Goal: Task Accomplishment & Management: Complete application form

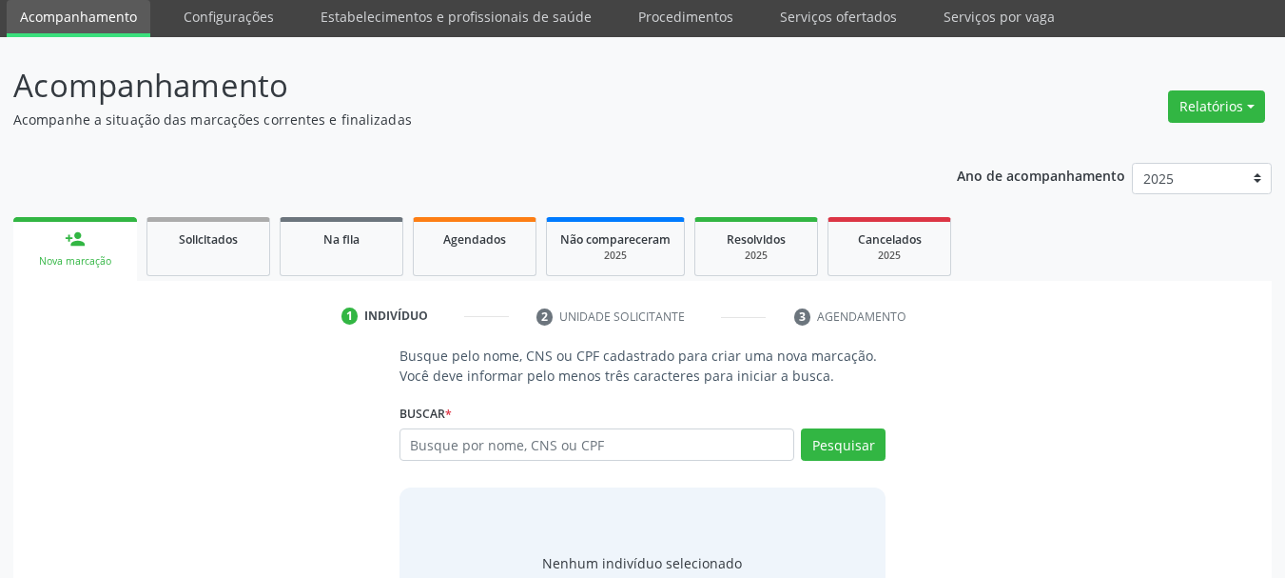
scroll to position [95, 0]
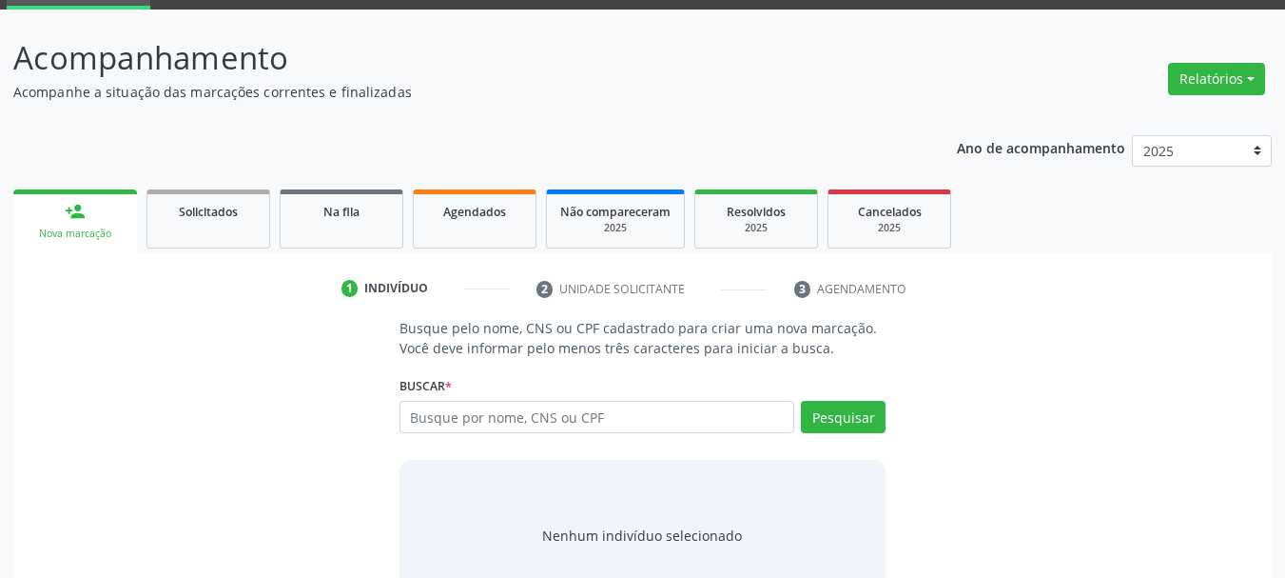
click at [1048, 390] on div "Busque pelo nome, CNS ou CPF cadastrado para criar uma nova marcação. Você deve…" at bounding box center [643, 464] width 1232 height 293
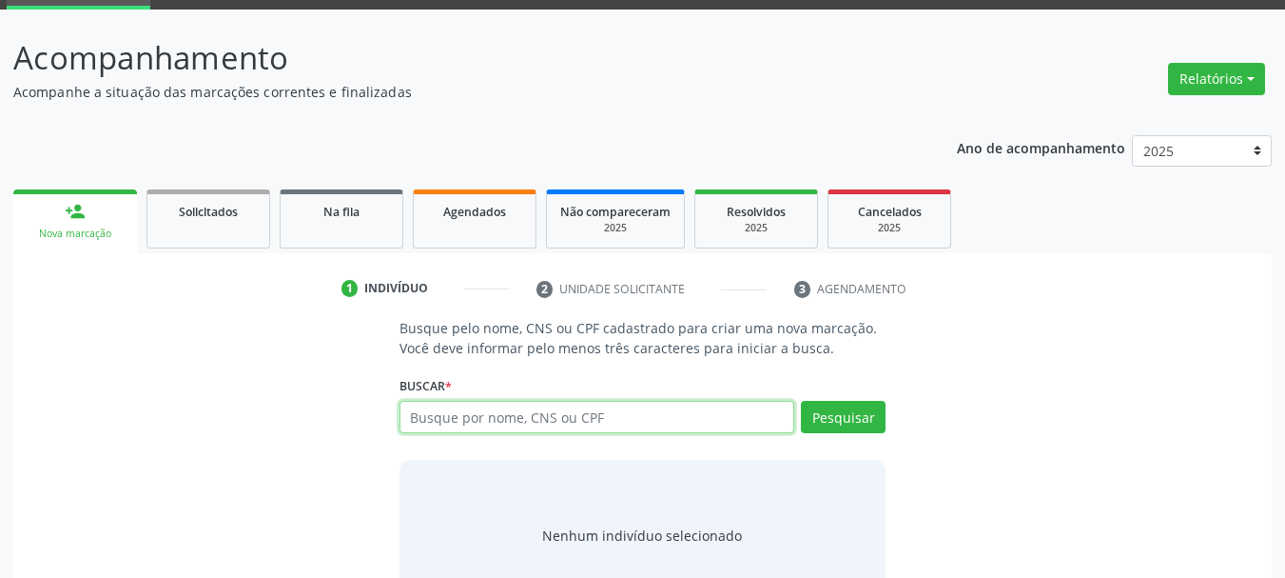
click at [509, 426] on input "text" at bounding box center [598, 417] width 396 height 32
type input "898005938165824"
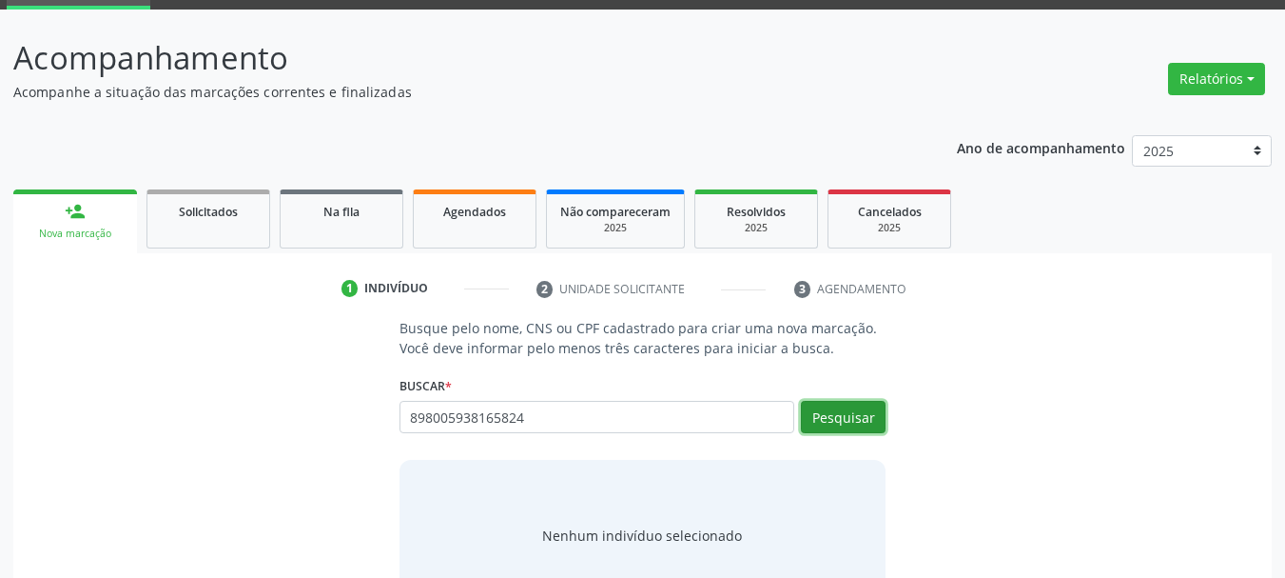
click at [816, 426] on button "Pesquisar" at bounding box center [843, 417] width 85 height 32
type input "898005938165824"
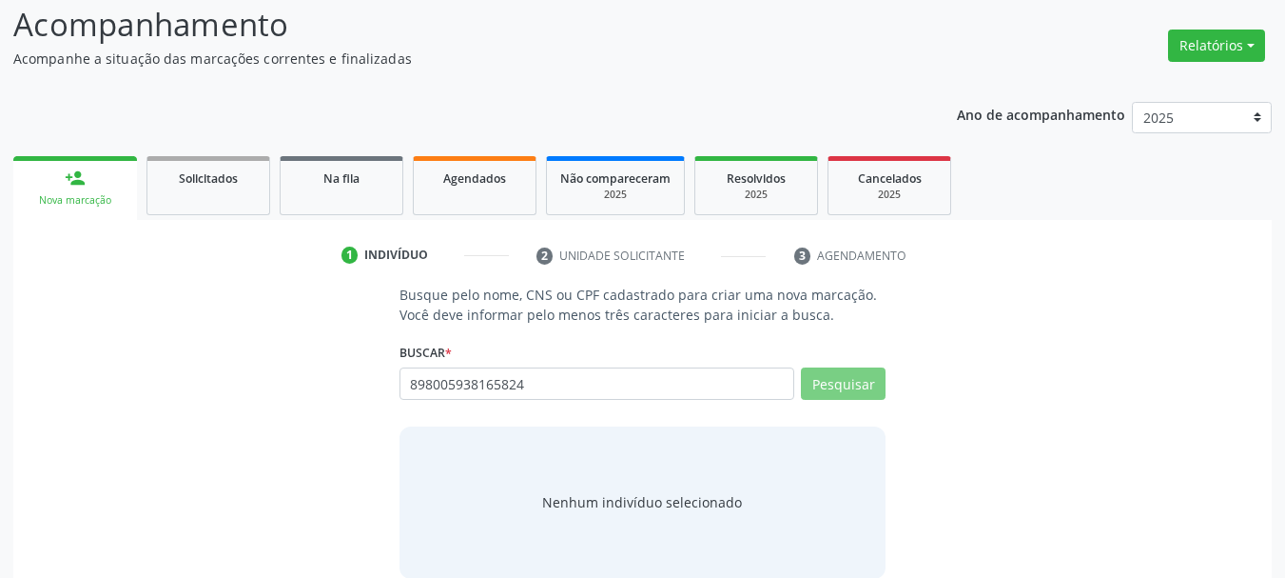
scroll to position [156, 0]
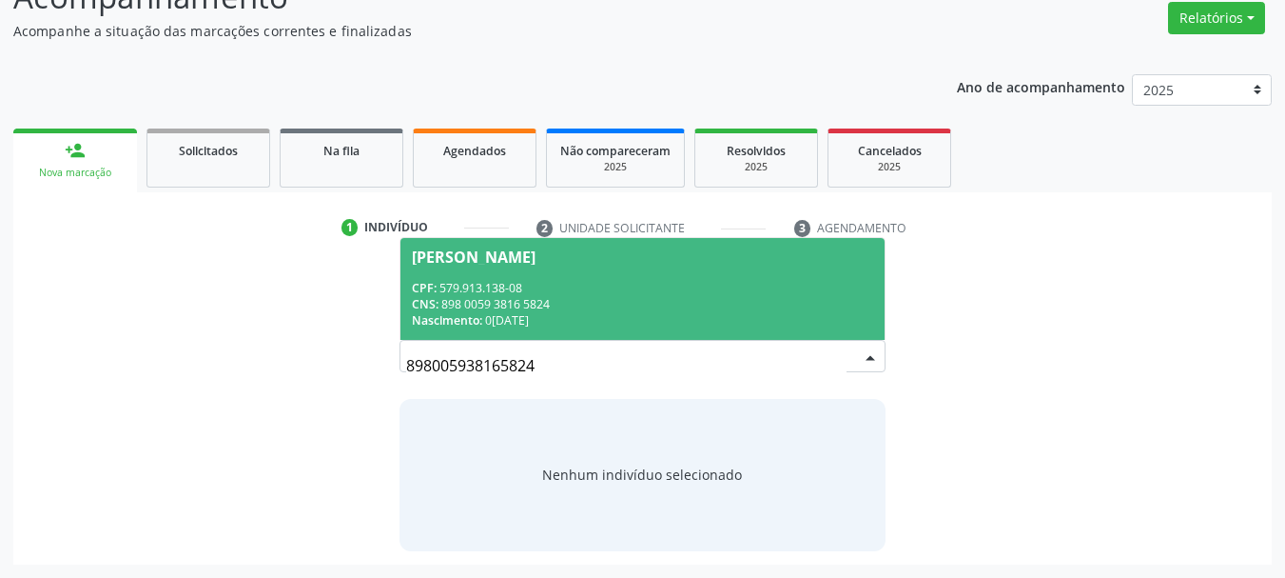
click at [559, 270] on span "[PERSON_NAME] CPF: 579.913.138-08 CNS: 898 0059 3816 5824 Nascimento: 0[DATE]" at bounding box center [643, 289] width 485 height 102
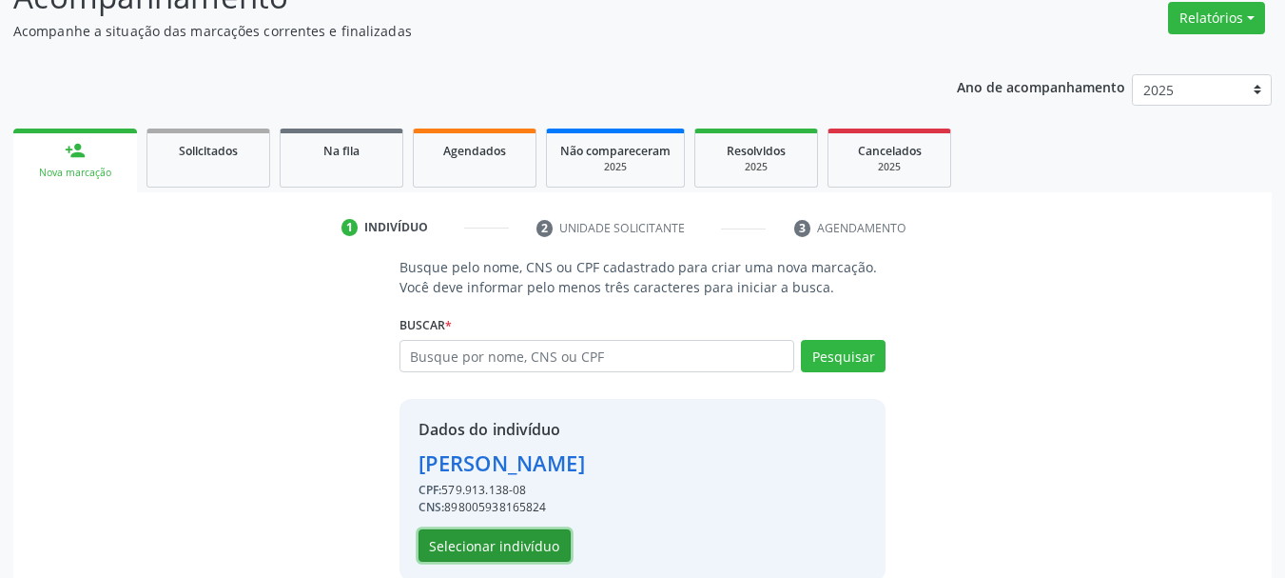
click at [512, 555] on button "Selecionar indivíduo" at bounding box center [495, 545] width 152 height 32
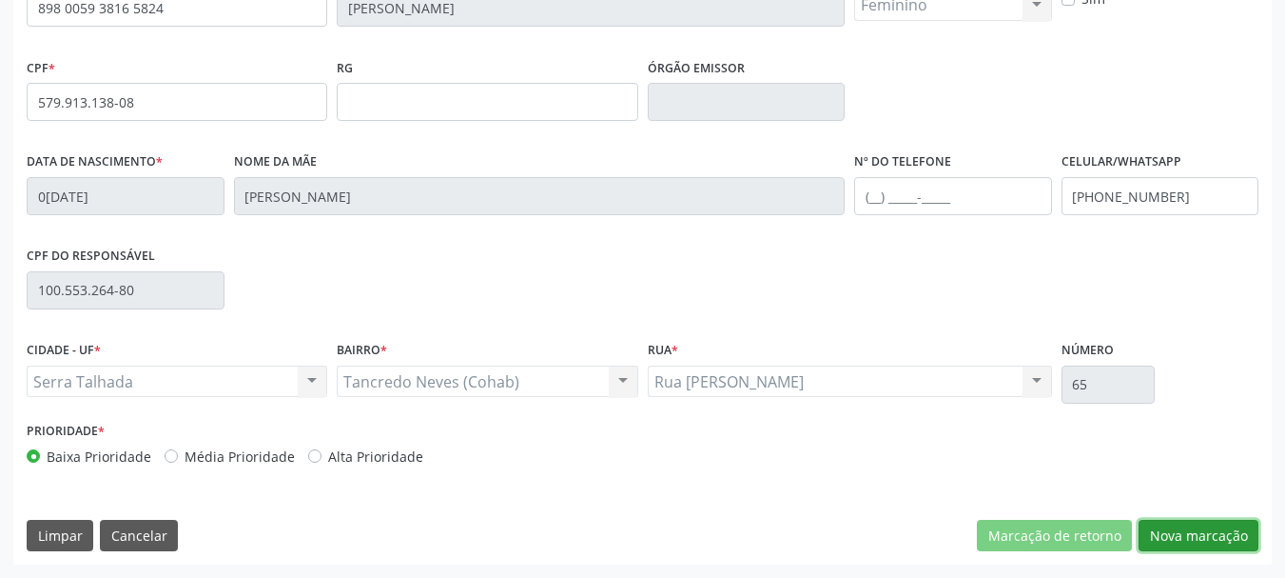
click at [1205, 543] on button "Nova marcação" at bounding box center [1199, 535] width 120 height 32
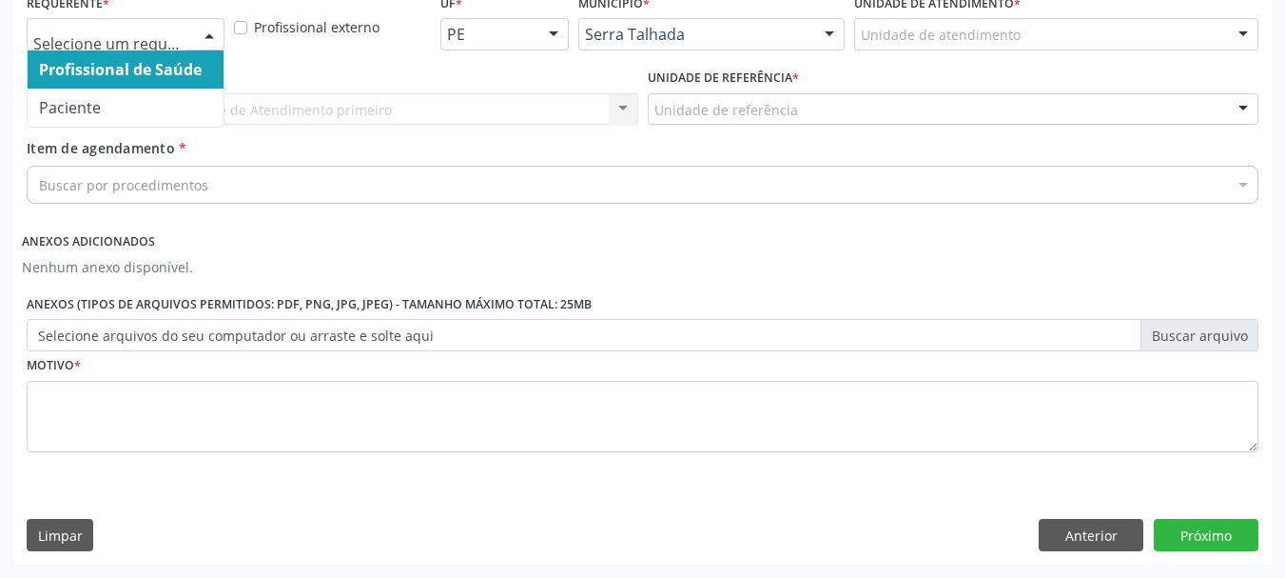
click at [209, 33] on div at bounding box center [209, 35] width 29 height 32
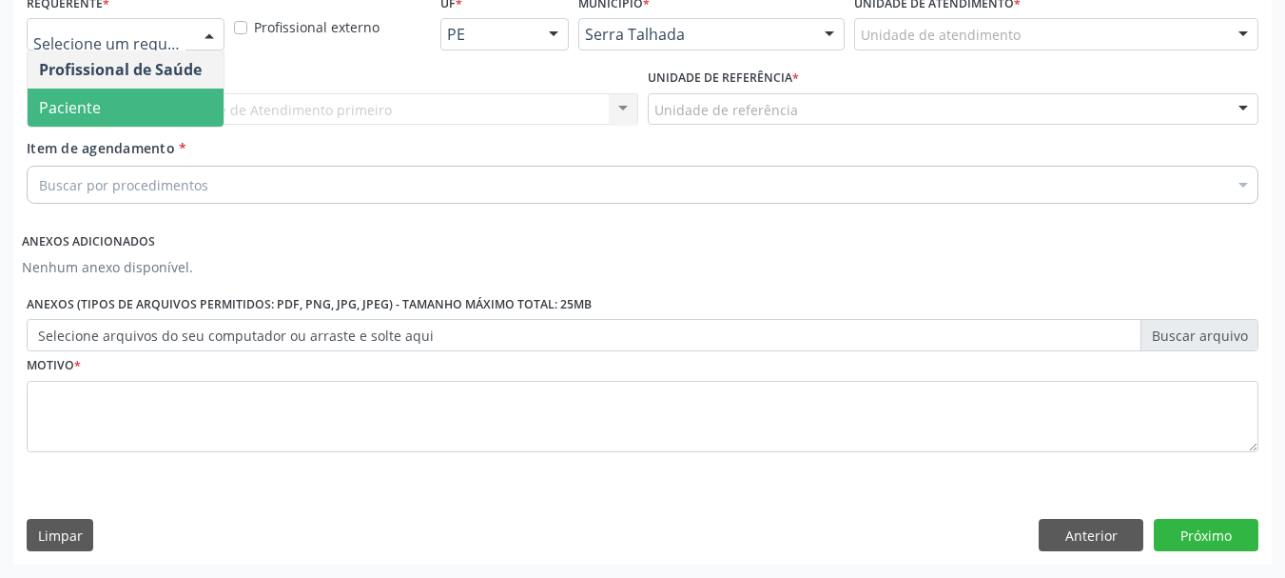
click at [147, 94] on span "Paciente" at bounding box center [126, 107] width 196 height 38
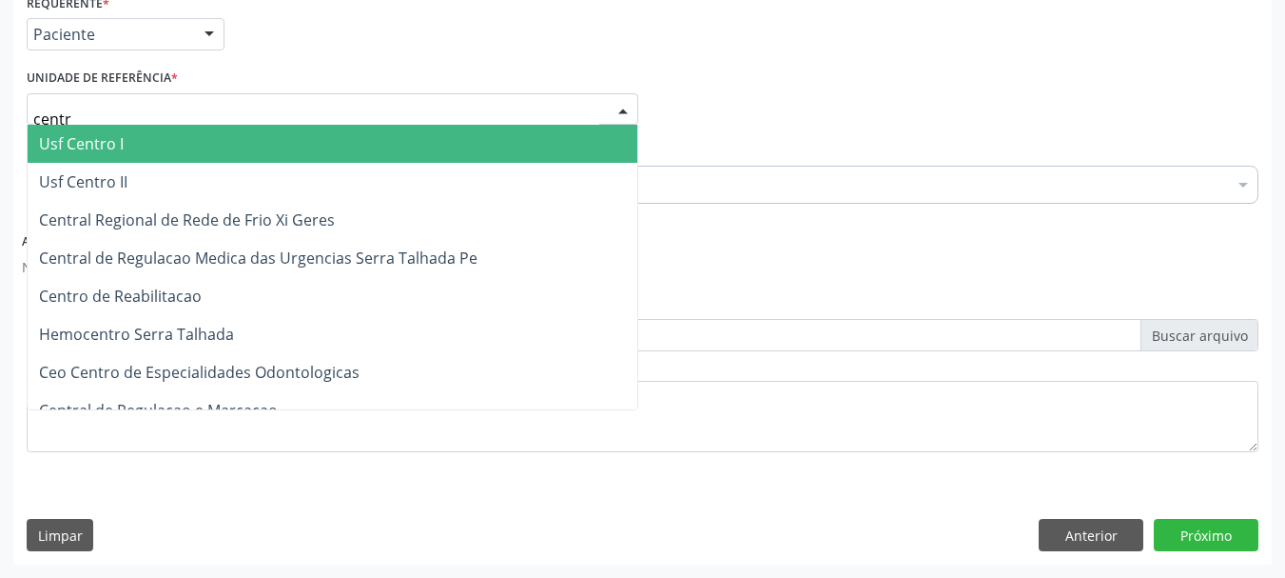
type input "centro"
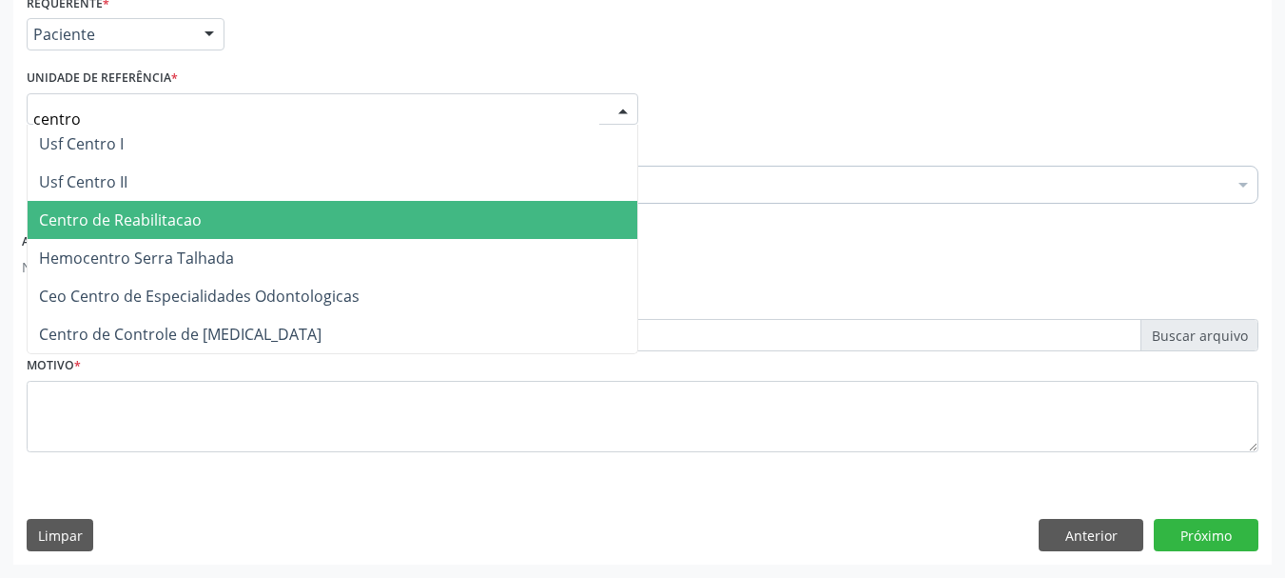
click at [106, 219] on span "Centro de Reabilitacao" at bounding box center [120, 219] width 163 height 21
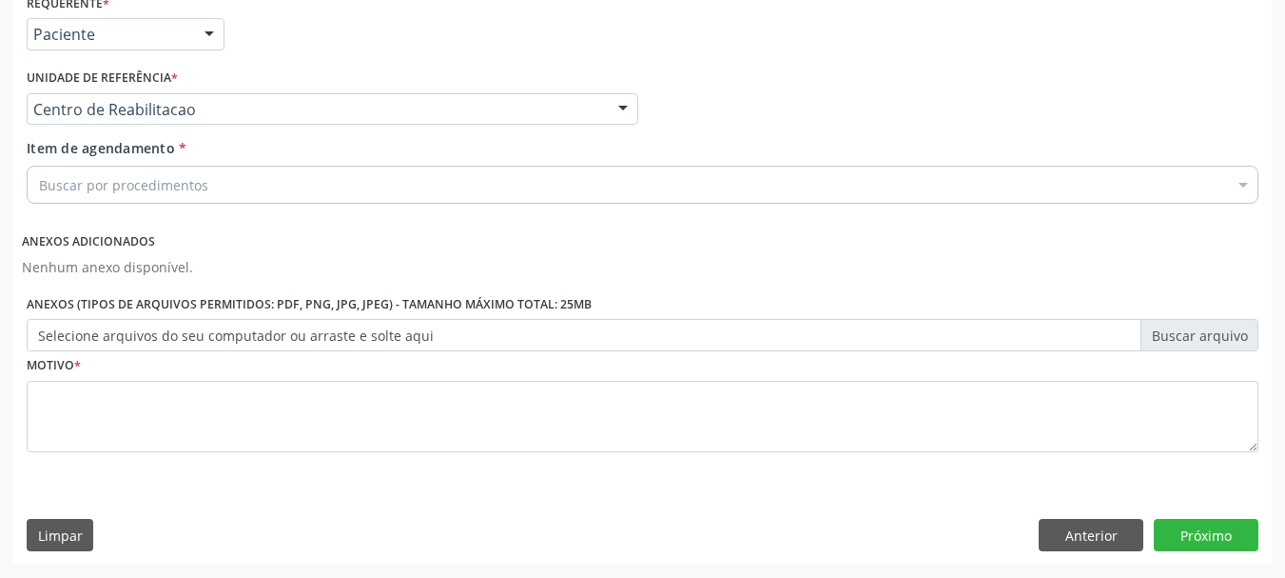
click at [115, 196] on div "Buscar por procedimentos" at bounding box center [643, 185] width 1232 height 38
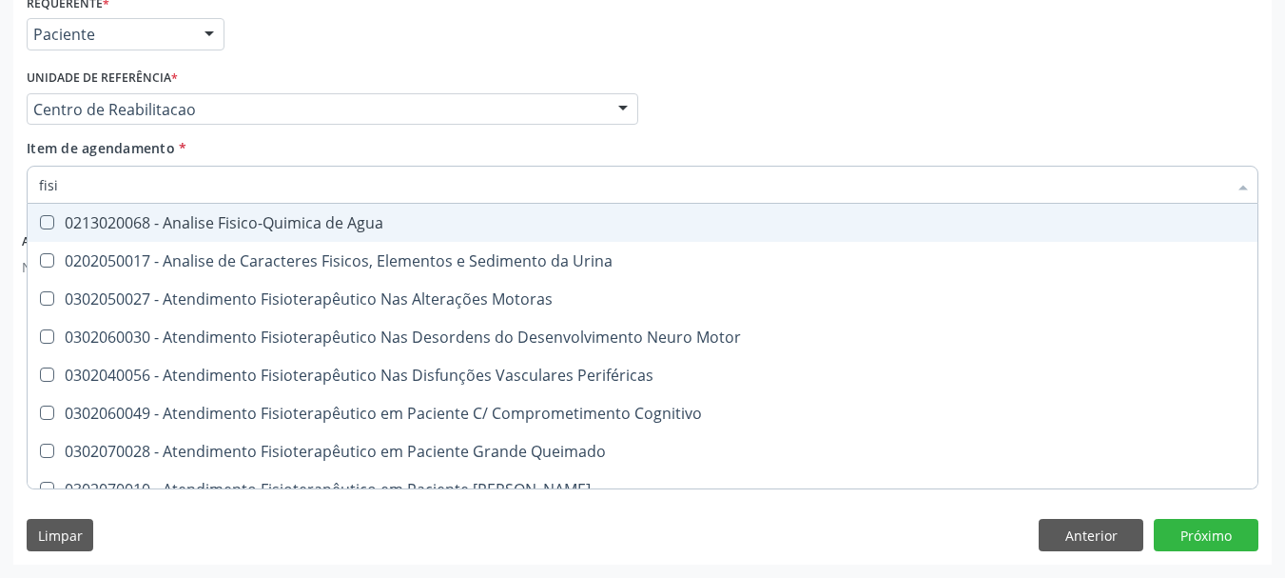
type input "fisio"
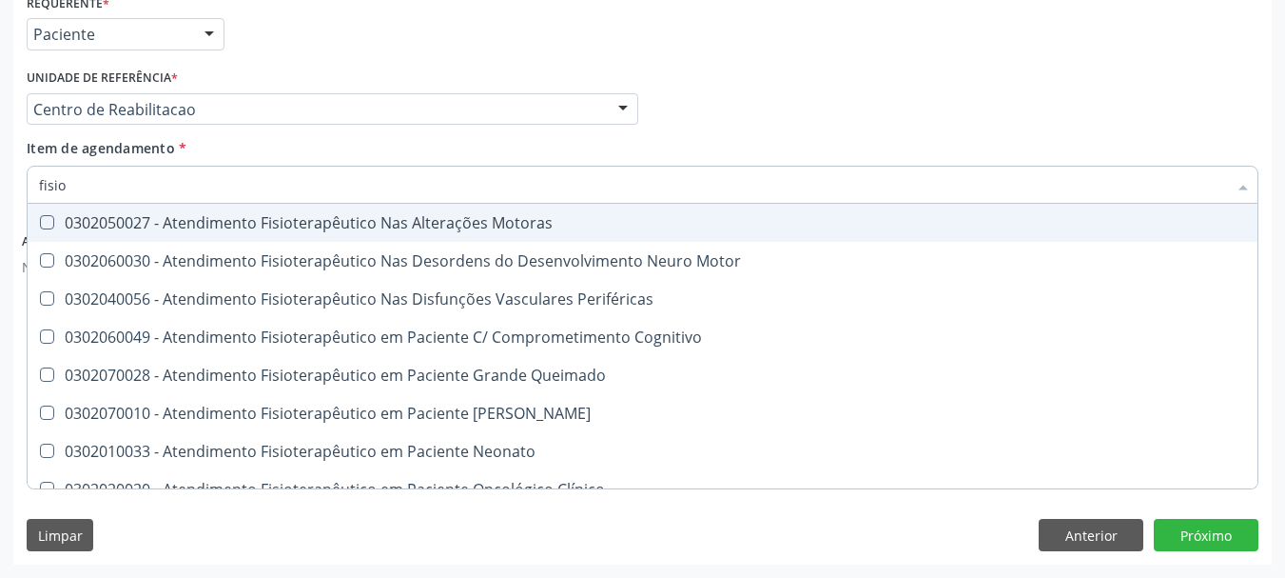
click at [151, 230] on div "0302050027 - Atendimento Fisioterapêutico Nas Alterações Motoras" at bounding box center [720, 222] width 1362 height 15
checkbox Motoras "true"
click at [996, 127] on div "Profissional Solicitante Por favor, selecione a Unidade de Atendimento primeiro…" at bounding box center [643, 101] width 1242 height 74
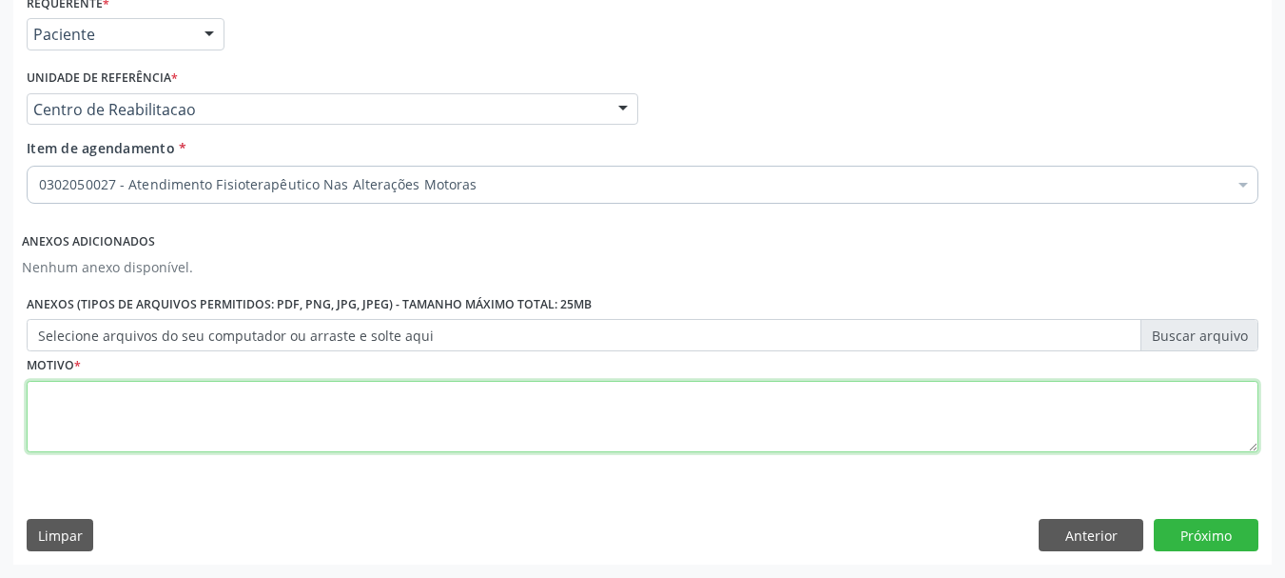
click at [169, 421] on textarea at bounding box center [643, 417] width 1232 height 72
type textarea "..."
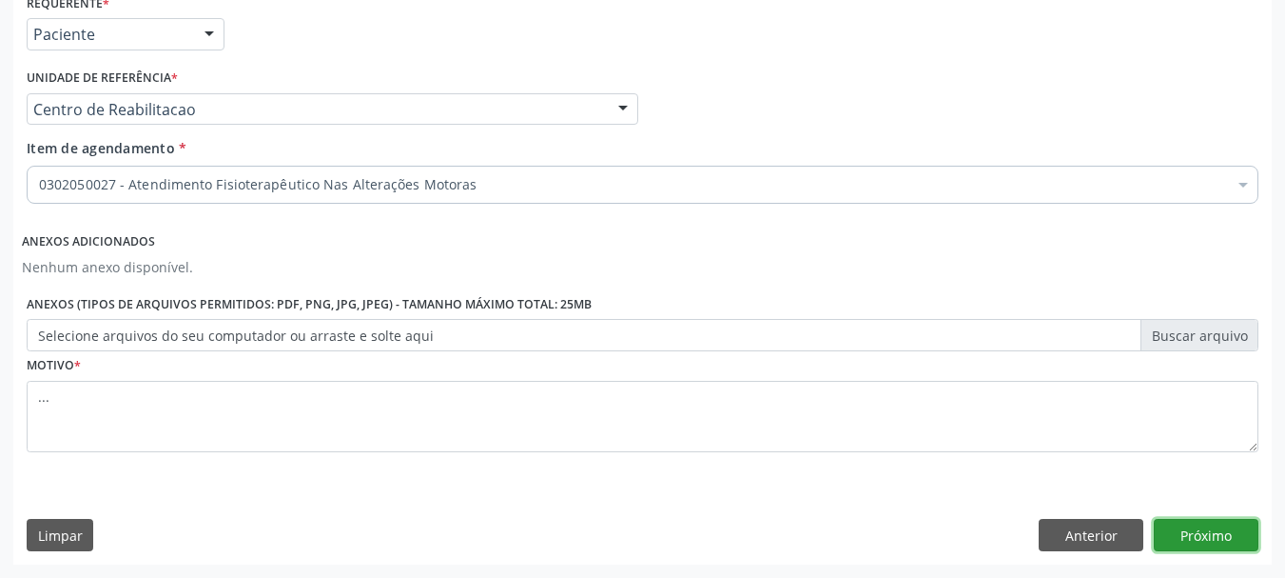
click at [1182, 525] on button "Próximo" at bounding box center [1206, 535] width 105 height 32
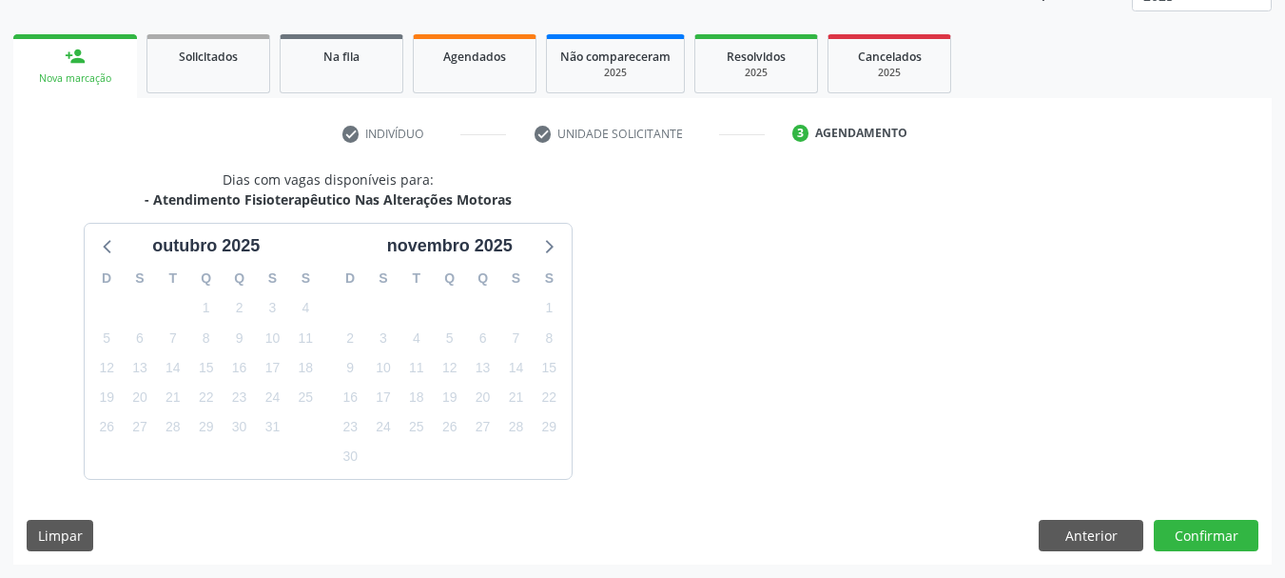
scroll to position [306, 0]
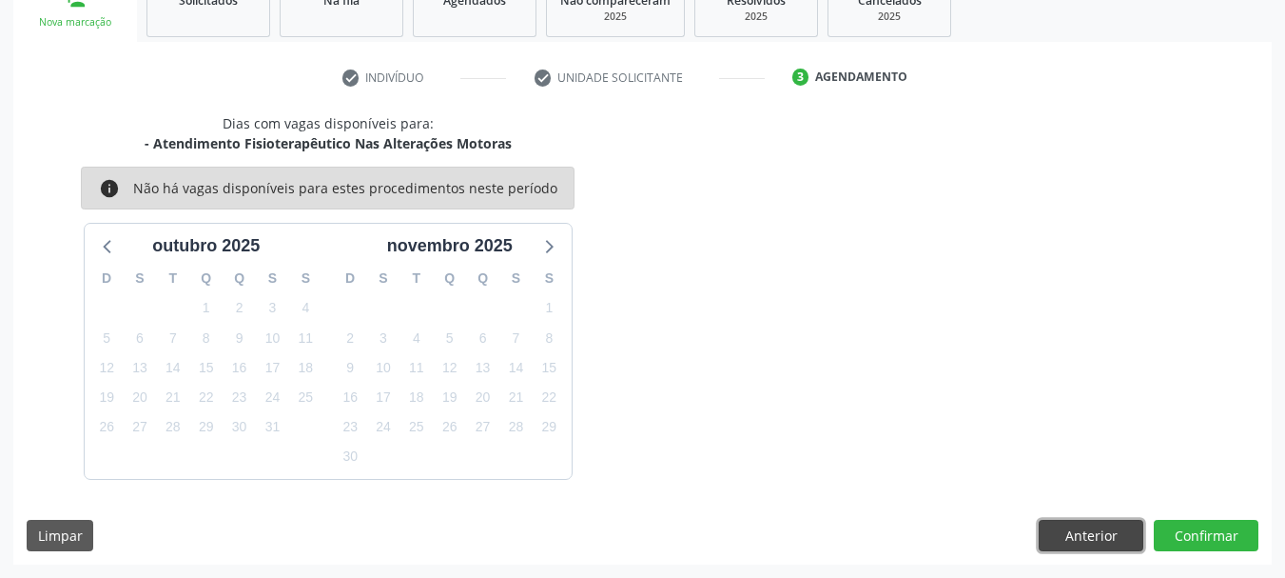
click at [1053, 535] on button "Anterior" at bounding box center [1091, 535] width 105 height 32
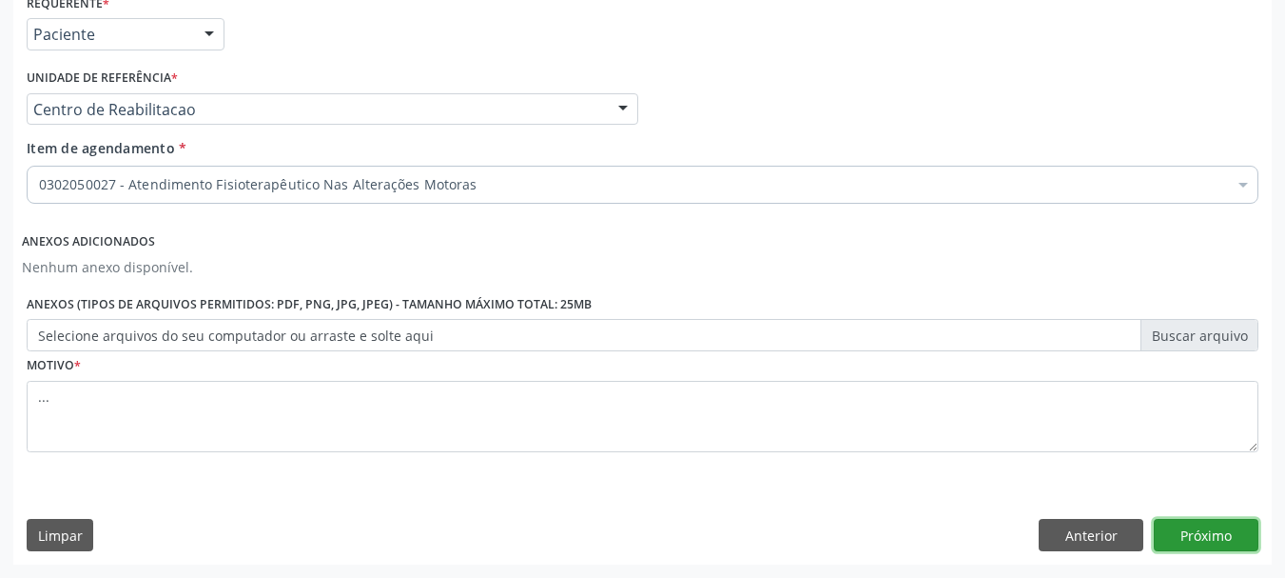
click at [1225, 520] on button "Próximo" at bounding box center [1206, 535] width 105 height 32
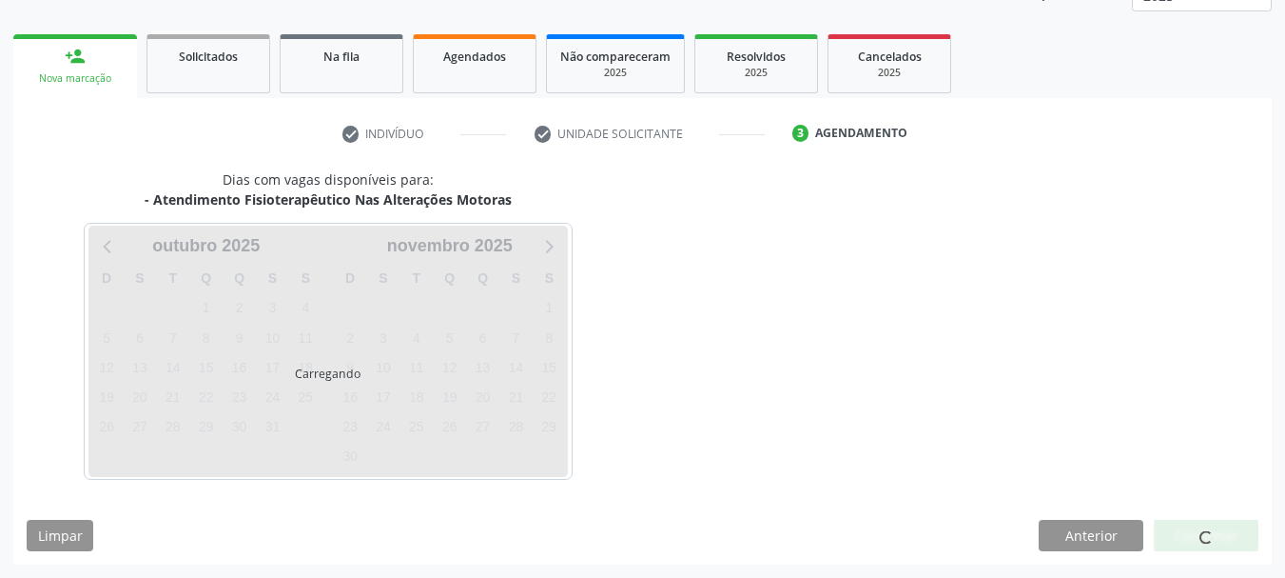
scroll to position [250, 0]
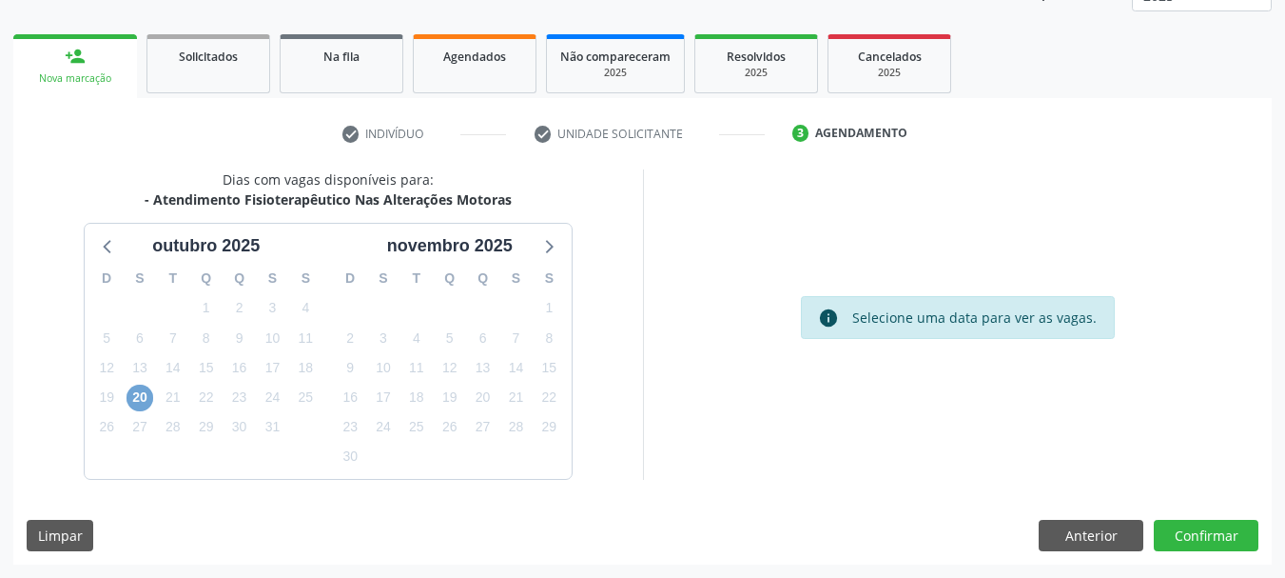
click at [145, 388] on span "20" at bounding box center [140, 397] width 27 height 27
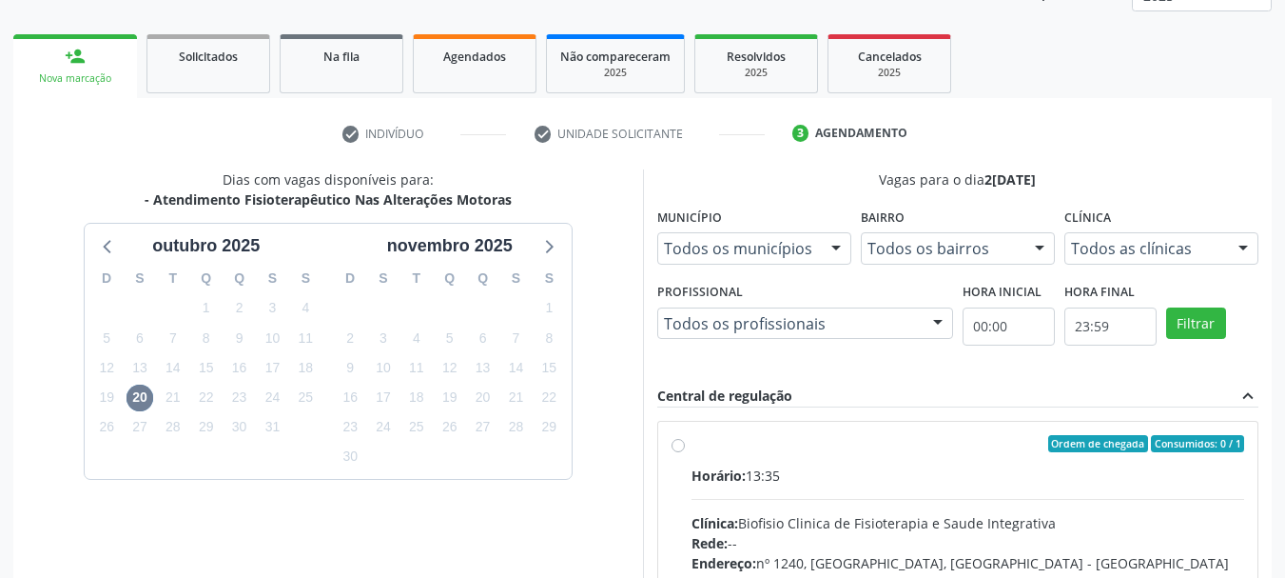
click at [692, 442] on label "Ordem de chegada Consumidos: 0 / 1 Horário: 13:35 Clínica: Biofisio Clinica de …" at bounding box center [969, 581] width 554 height 292
click at [674, 442] on input "Ordem de chegada Consumidos: 0 / 1 Horário: 13:35 Clínica: Biofisio Clinica de …" at bounding box center [678, 443] width 13 height 17
radio input "true"
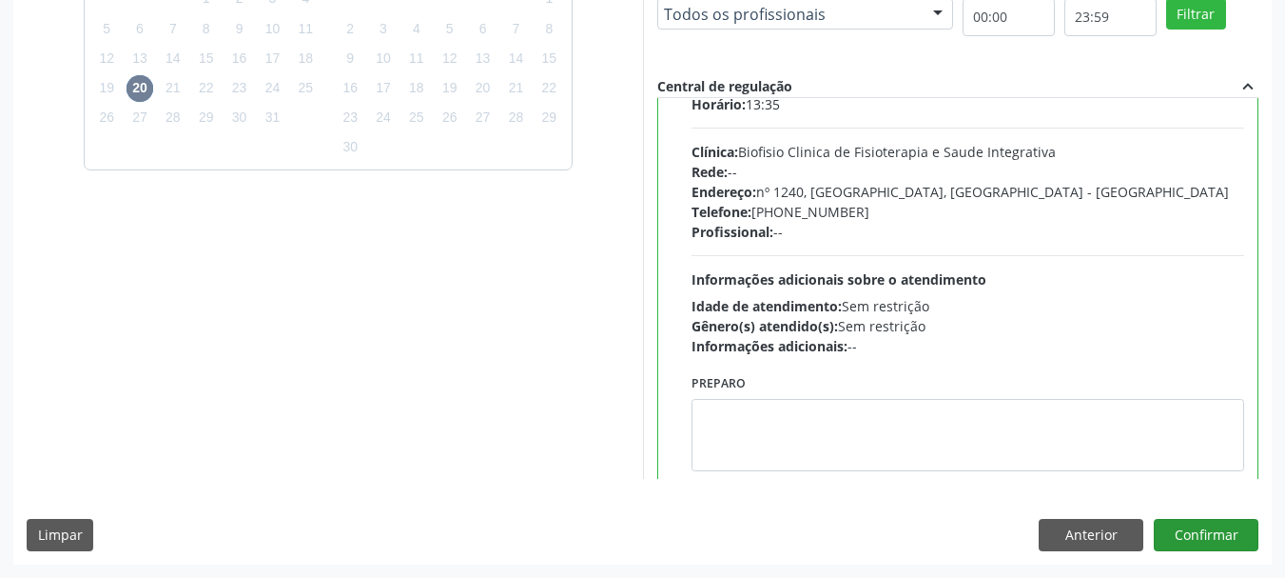
scroll to position [94, 0]
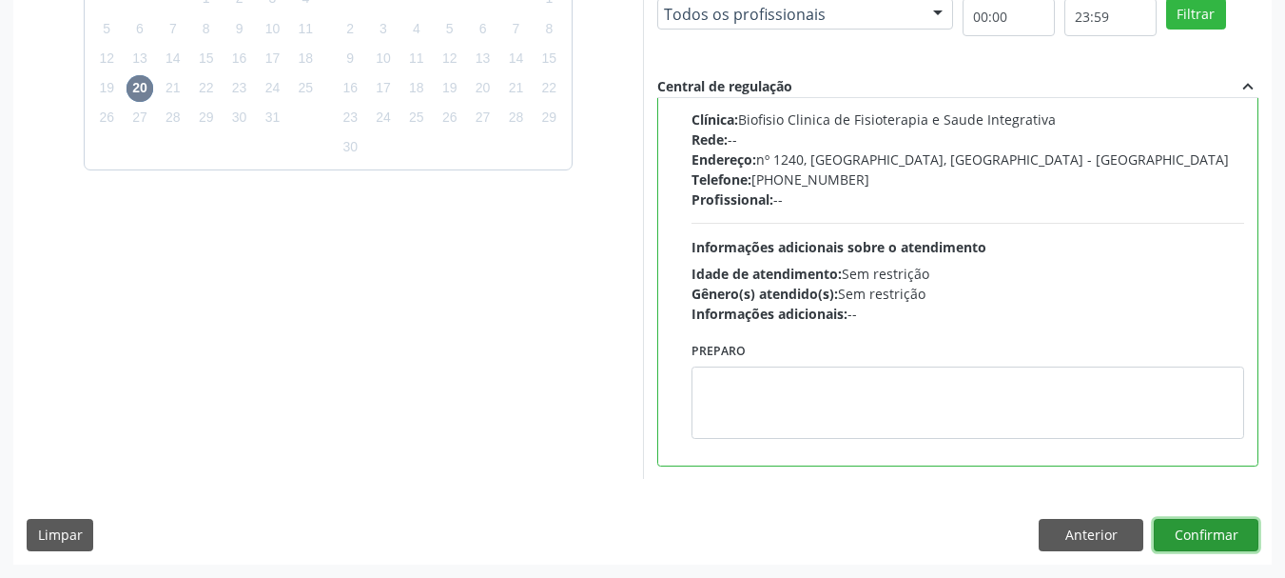
click at [1196, 534] on button "Confirmar" at bounding box center [1206, 535] width 105 height 32
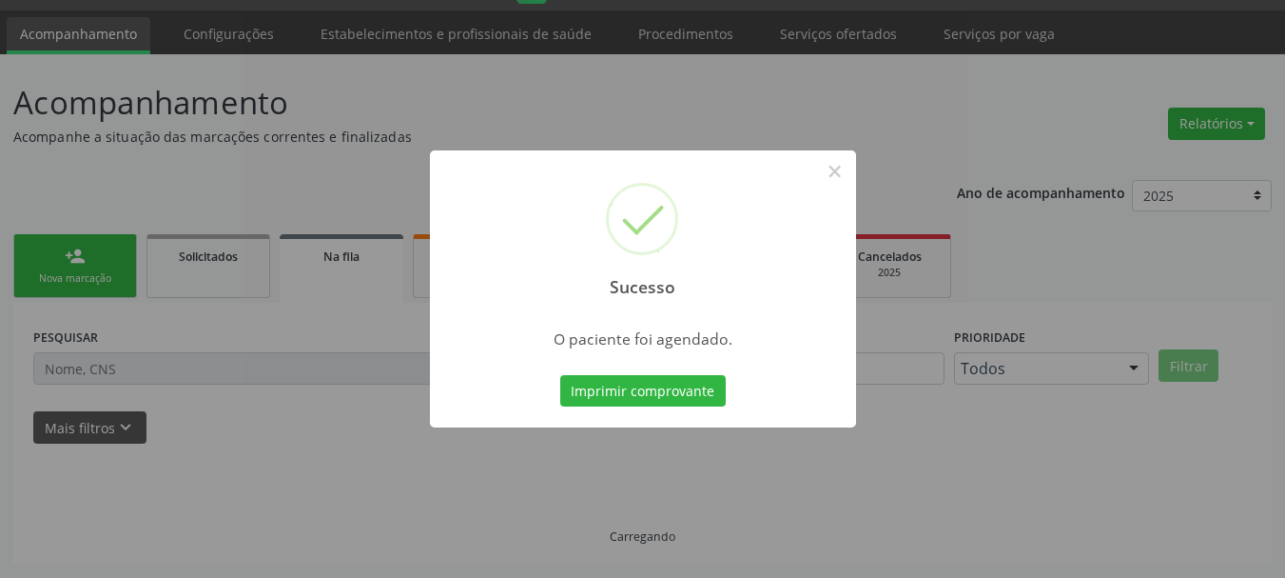
scroll to position [50, 0]
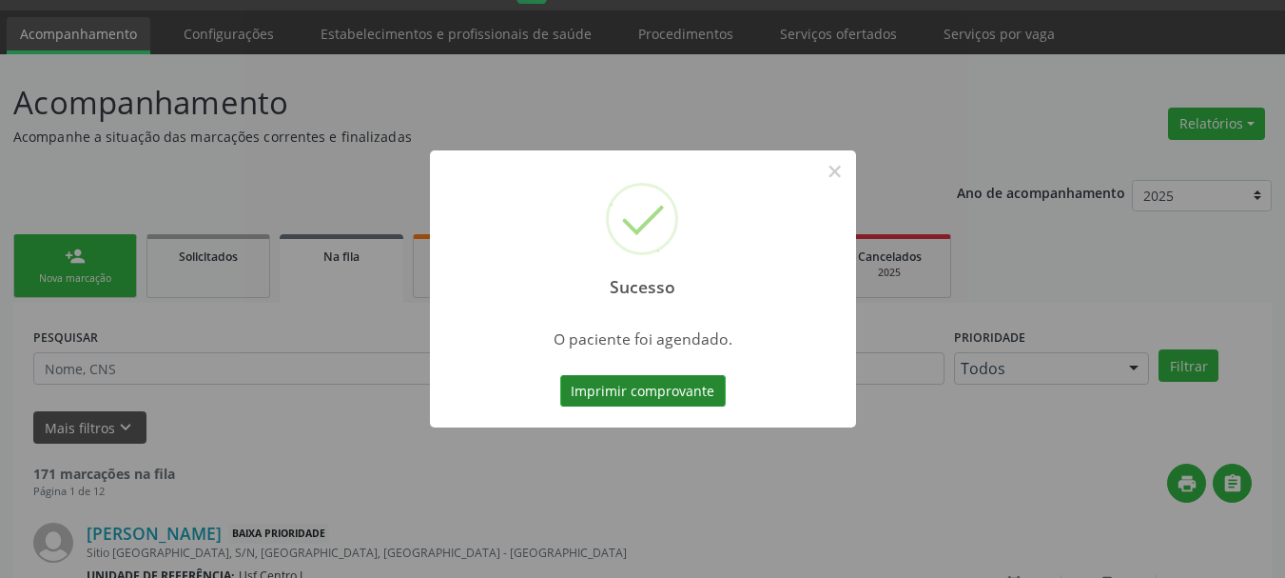
click at [629, 402] on button "Imprimir comprovante" at bounding box center [643, 391] width 166 height 32
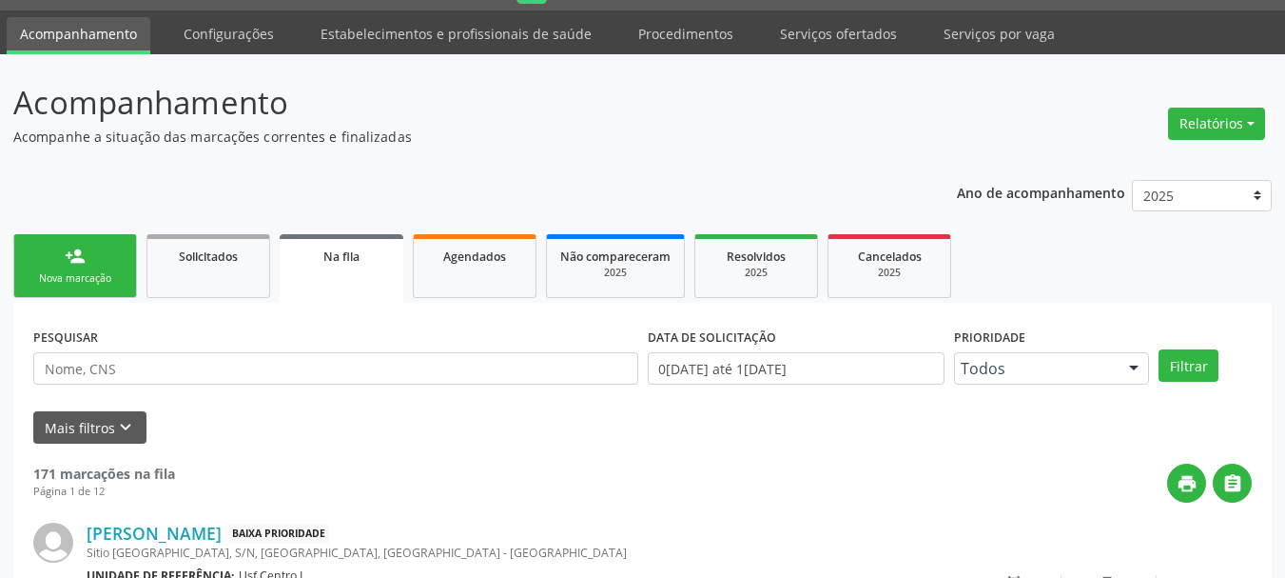
scroll to position [0, 0]
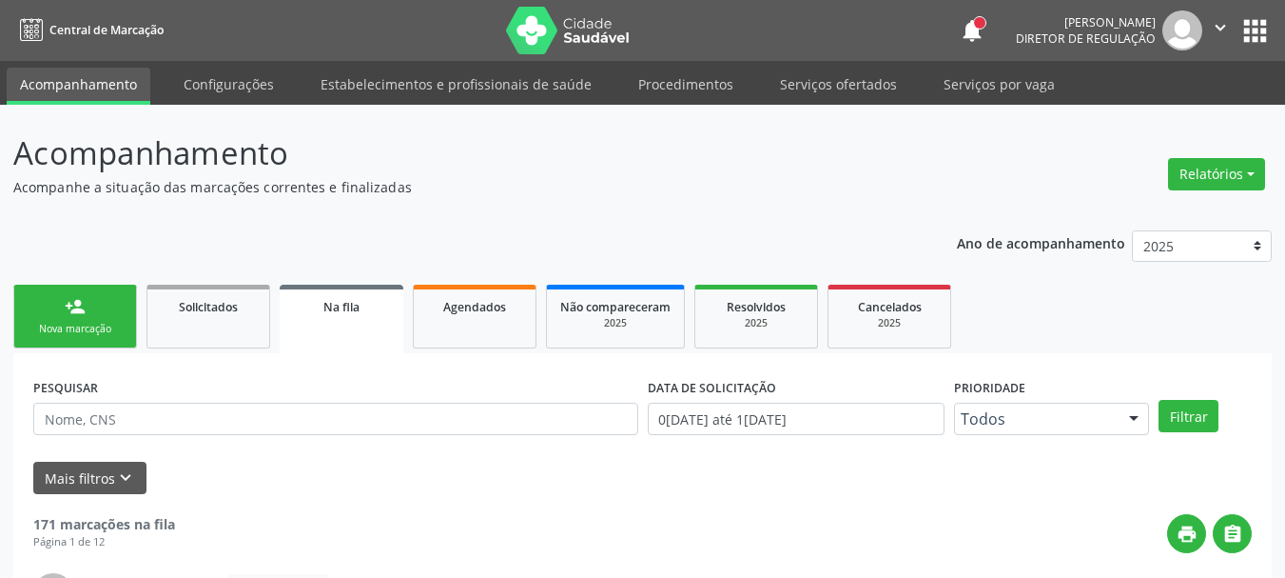
click at [1261, 35] on button "apps" at bounding box center [1255, 30] width 33 height 33
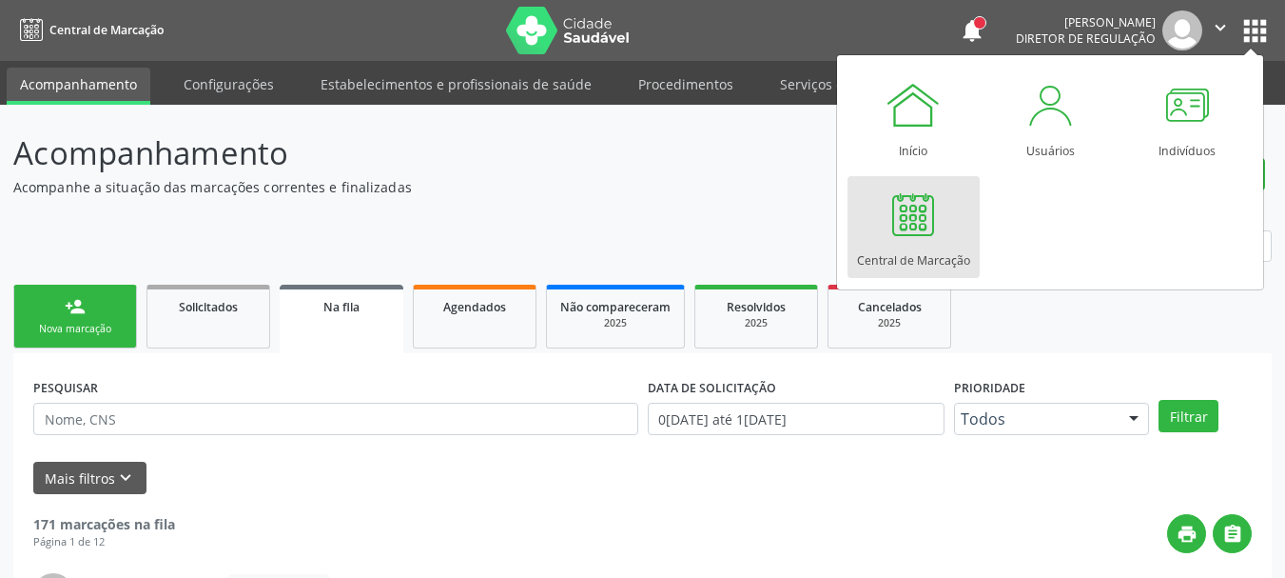
click at [894, 239] on div at bounding box center [913, 214] width 57 height 57
